Goal: Information Seeking & Learning: Learn about a topic

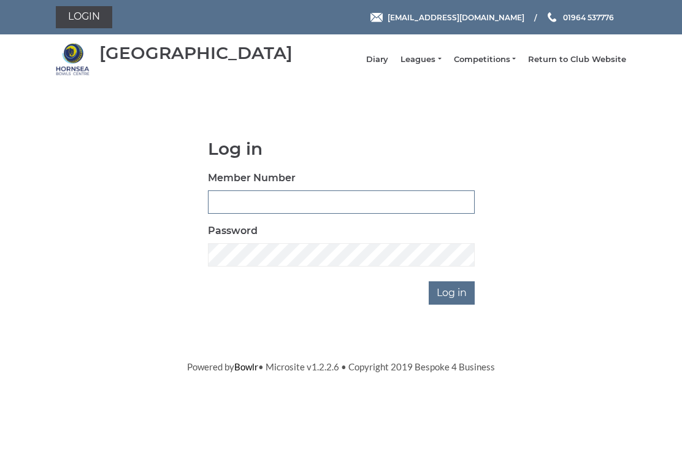
click at [262, 212] on input "Member Number" at bounding box center [341, 201] width 267 height 23
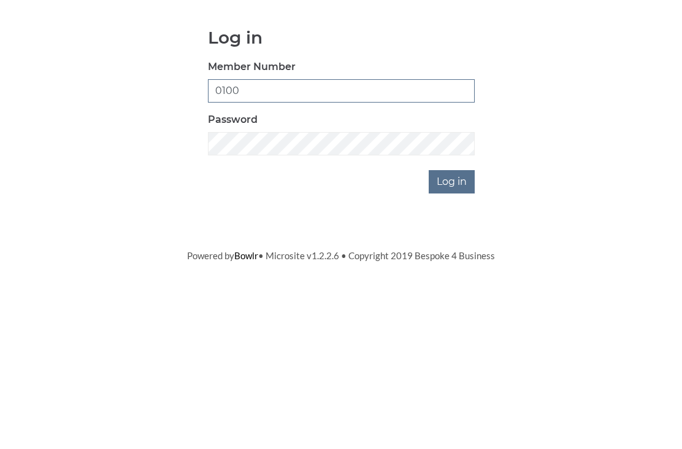
type input "0100"
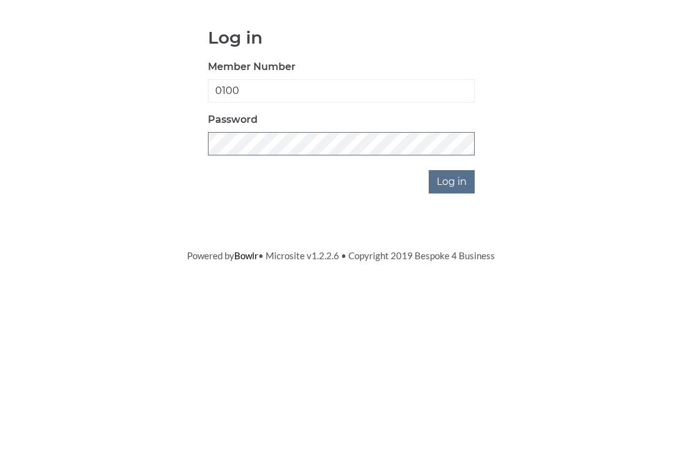
click at [453, 281] on input "Log in" at bounding box center [452, 292] width 46 height 23
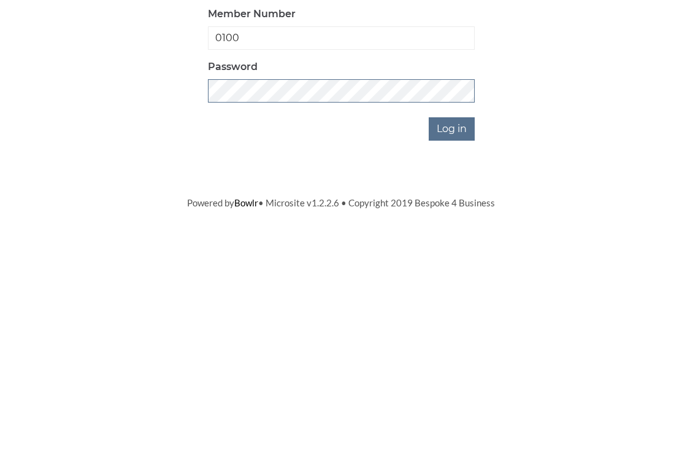
click at [453, 322] on input "Log in" at bounding box center [452, 333] width 46 height 23
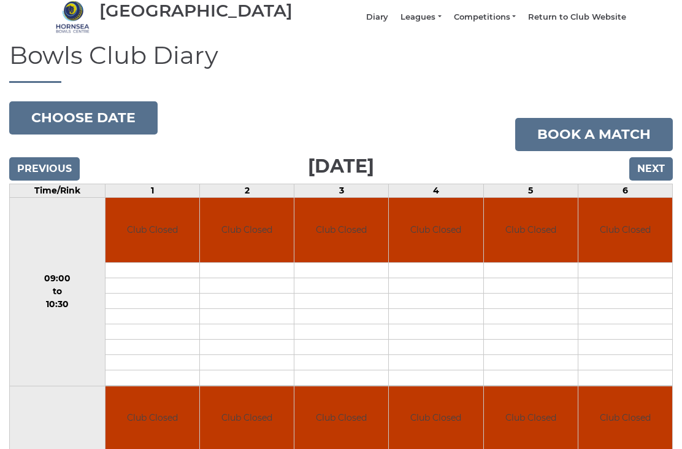
click at [663, 175] on input "Next" at bounding box center [652, 169] width 44 height 23
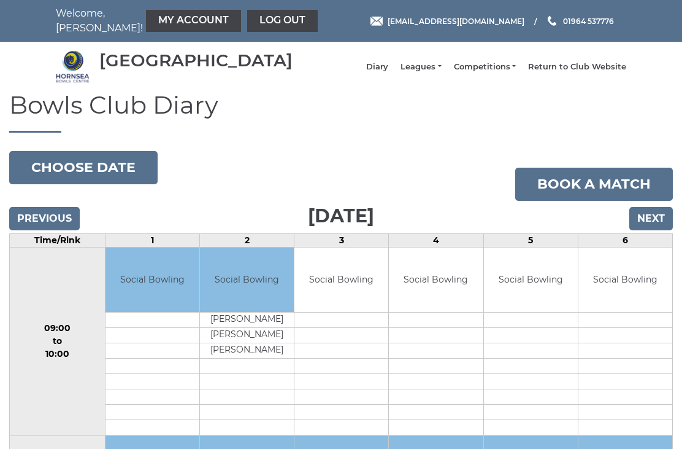
click at [657, 222] on input "Next" at bounding box center [652, 218] width 44 height 23
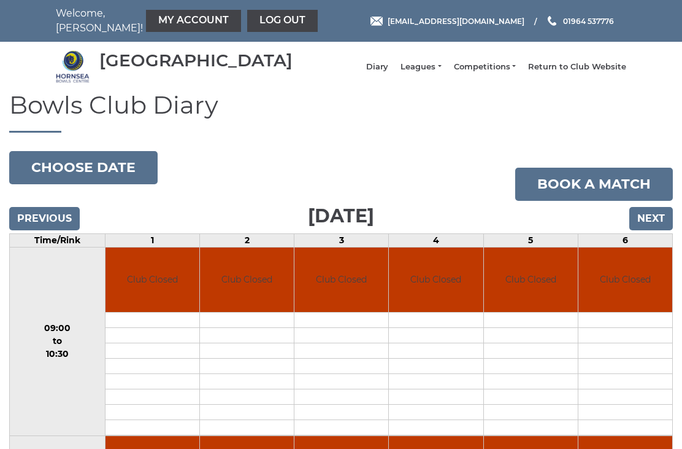
click at [58, 230] on input "Previous" at bounding box center [44, 218] width 71 height 23
click at [661, 224] on input "Next" at bounding box center [652, 218] width 44 height 23
click at [661, 226] on input "Next" at bounding box center [652, 218] width 44 height 23
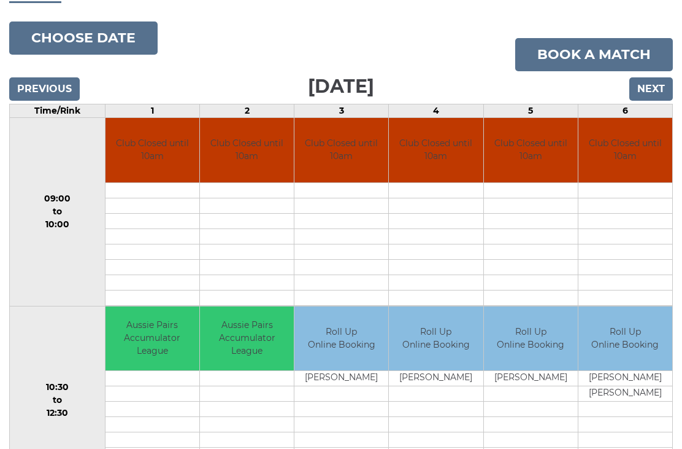
scroll to position [133, 0]
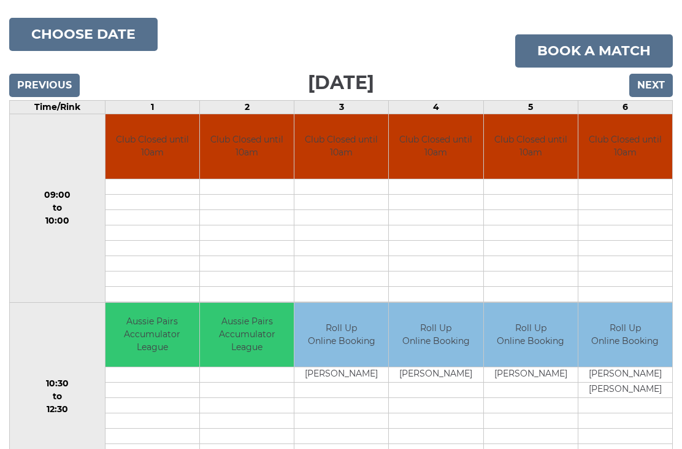
click at [655, 93] on input "Next" at bounding box center [652, 85] width 44 height 23
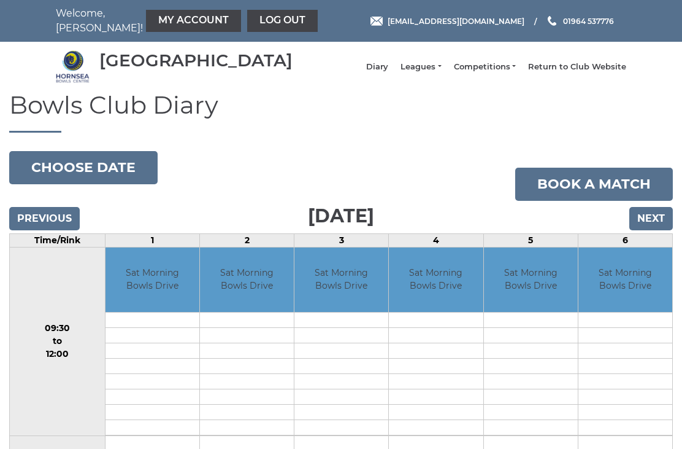
click at [664, 228] on input "Next" at bounding box center [652, 218] width 44 height 23
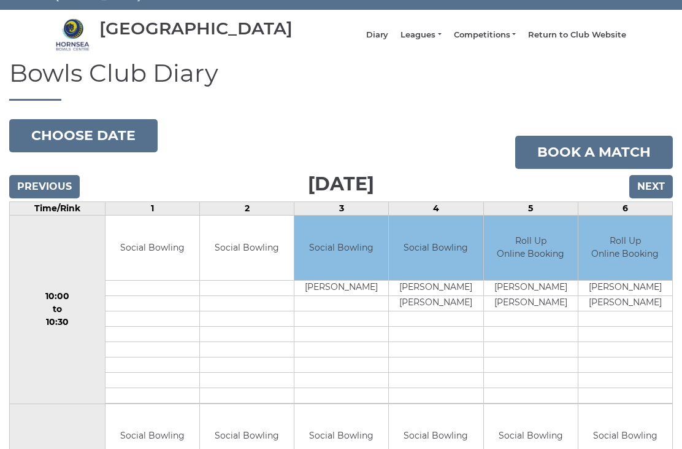
scroll to position [32, 0]
click at [659, 194] on input "Next" at bounding box center [652, 186] width 44 height 23
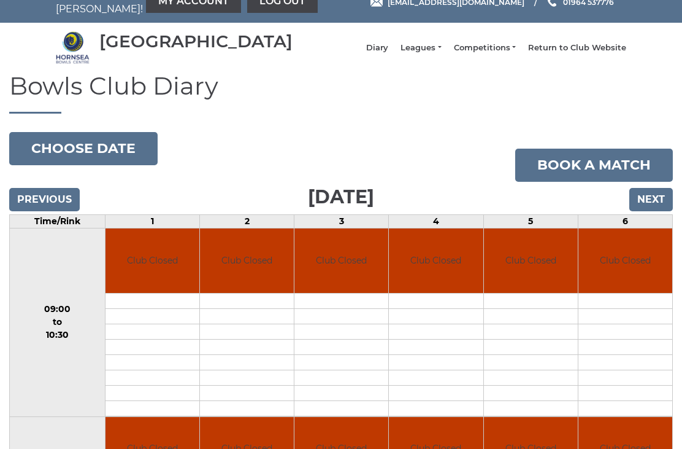
scroll to position [18, 0]
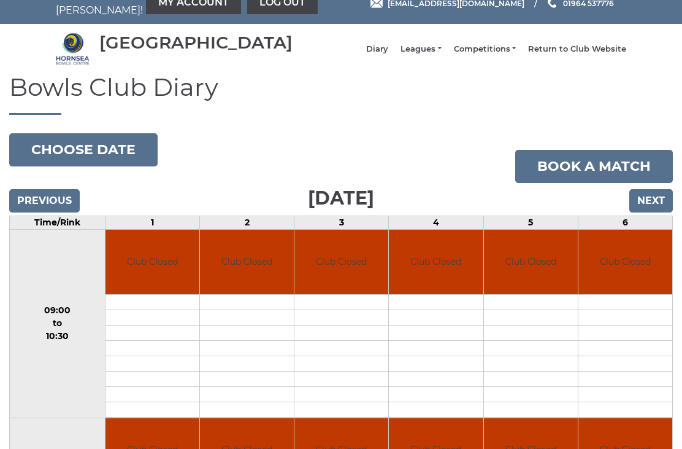
click at [655, 209] on input "Next" at bounding box center [652, 200] width 44 height 23
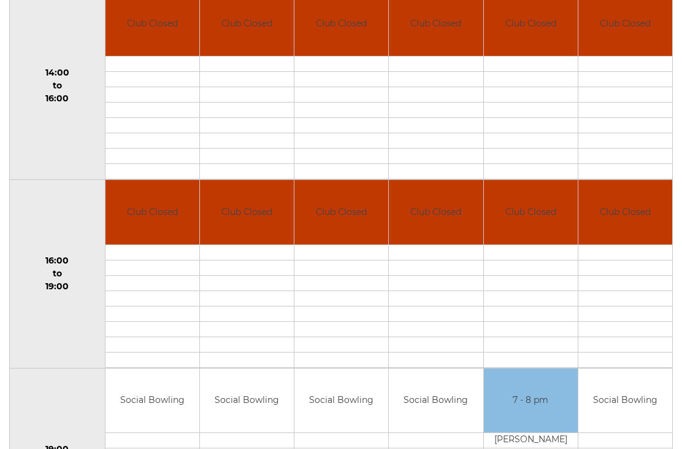
scroll to position [929, 0]
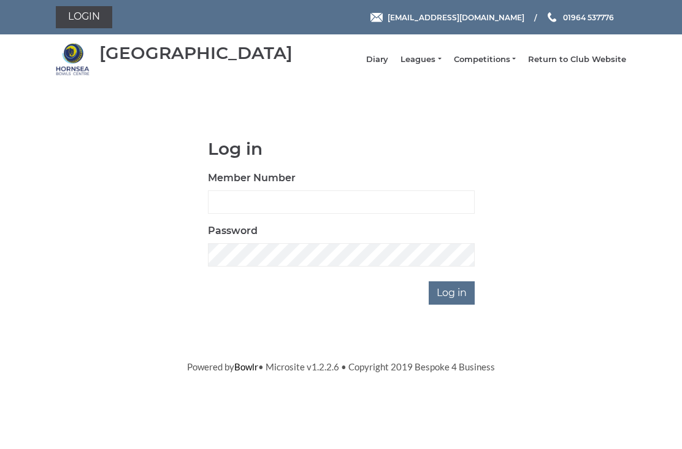
click at [441, 65] on link "Leagues" at bounding box center [421, 59] width 40 height 11
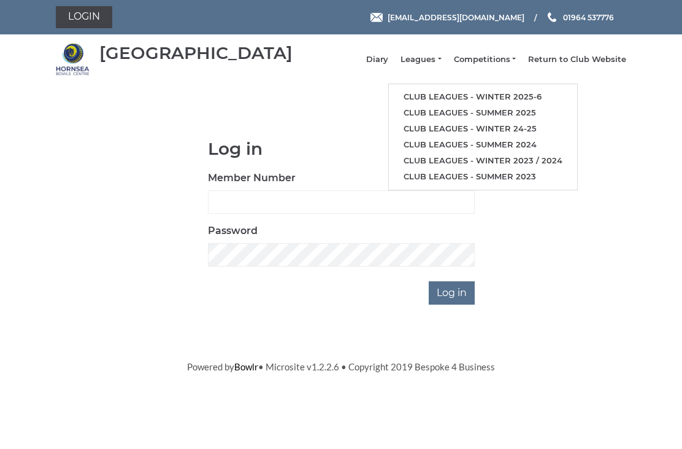
click at [535, 97] on link "Club leagues - Winter 2025-6" at bounding box center [483, 97] width 188 height 16
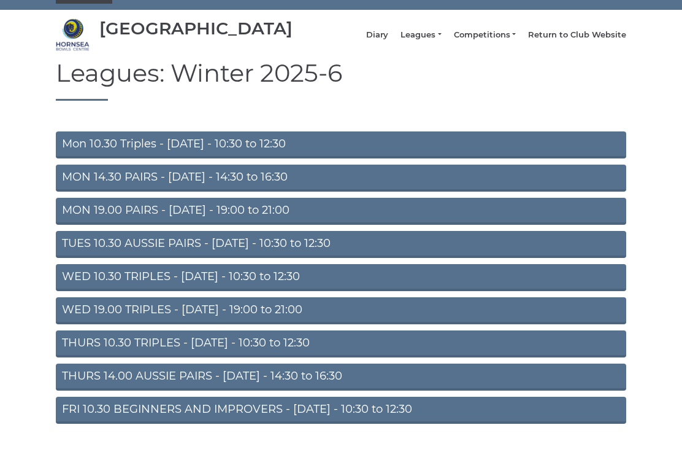
scroll to position [29, 0]
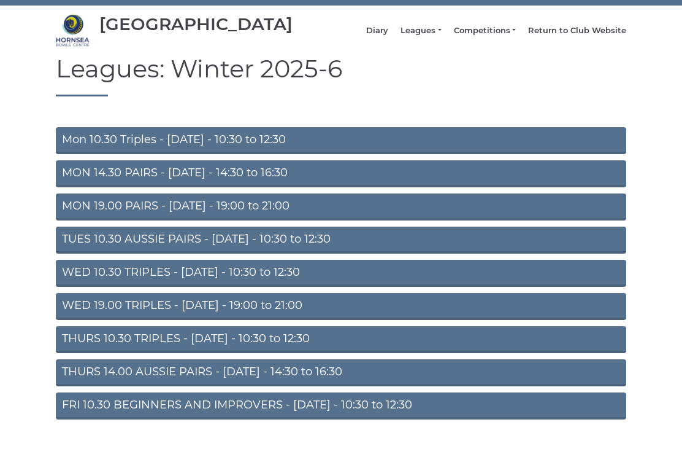
click at [205, 217] on link "MON 19.00 PAIRS - Monday - 19:00 to 21:00" at bounding box center [341, 206] width 571 height 27
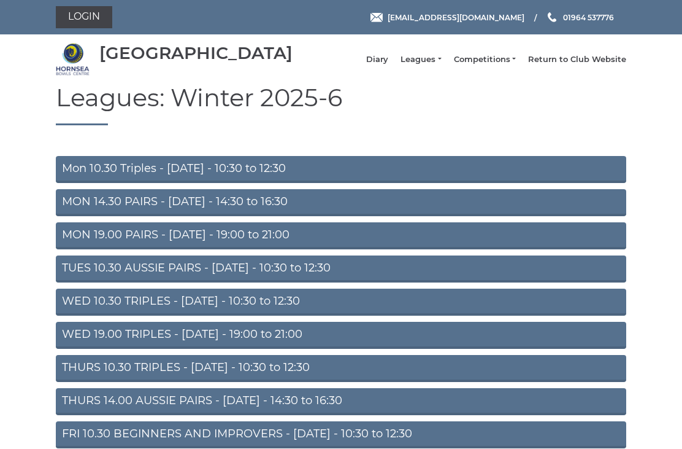
scroll to position [68, 0]
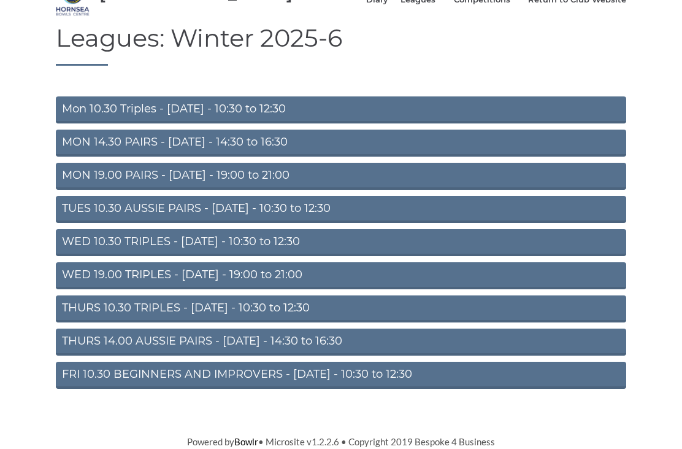
click at [223, 212] on link "TUES 10.30 AUSSIE PAIRS - Tuesday - 10:30 to 12:30" at bounding box center [341, 209] width 571 height 27
